Goal: Find specific page/section: Find specific page/section

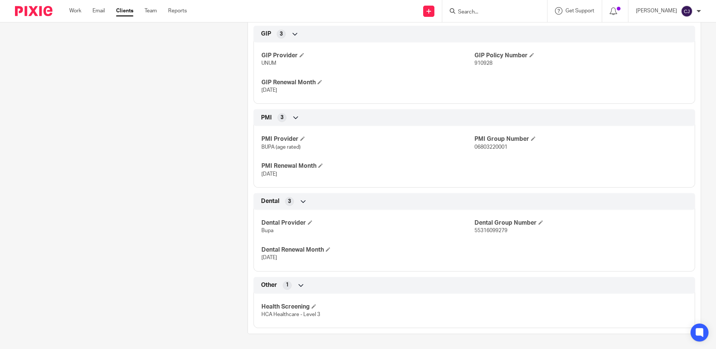
scroll to position [542, 0]
click at [520, 10] on input "Search" at bounding box center [490, 12] width 67 height 7
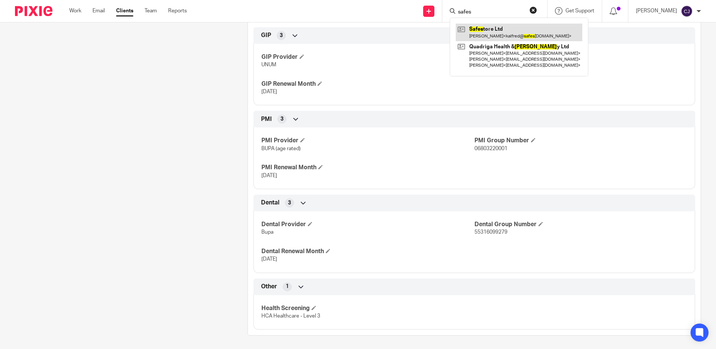
type input "safes"
click at [513, 26] on link at bounding box center [518, 32] width 126 height 17
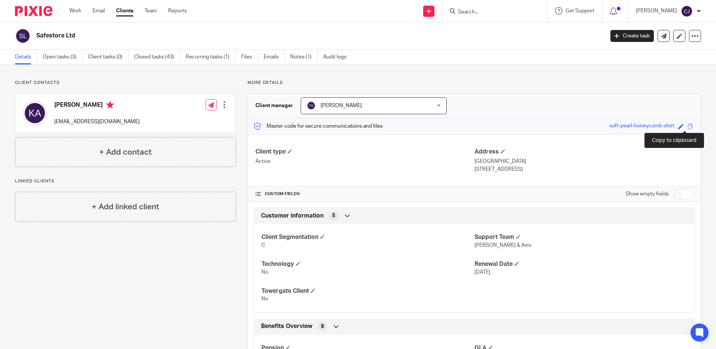
click at [687, 128] on span at bounding box center [690, 126] width 6 height 6
click at [687, 125] on span at bounding box center [690, 126] width 6 height 6
